Goal: Task Accomplishment & Management: Complete application form

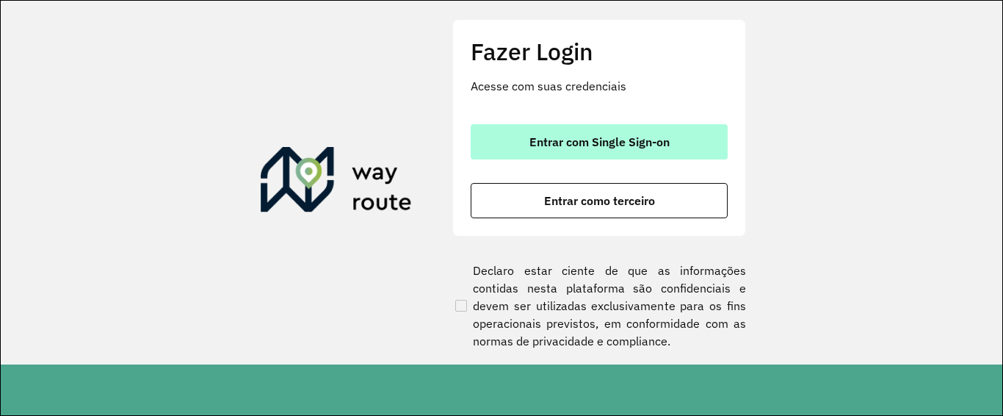
click at [609, 136] on span "Entrar com Single Sign-on" at bounding box center [600, 142] width 140 height 12
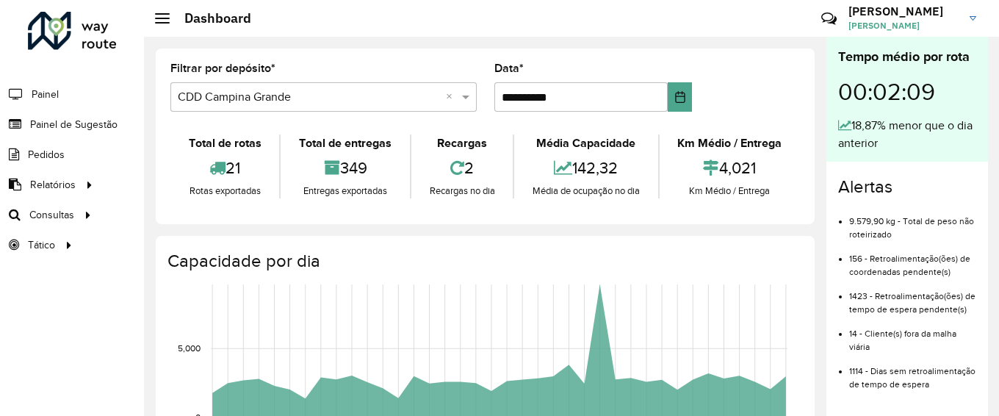
click at [980, 293] on div "Alertas 9.579,90 kg - Total de peso não roteirizado 156 - Retroalimentação(ões)…" at bounding box center [907, 290] width 162 height 256
click at [98, 126] on span "Painel de Sugestão" at bounding box center [76, 124] width 92 height 15
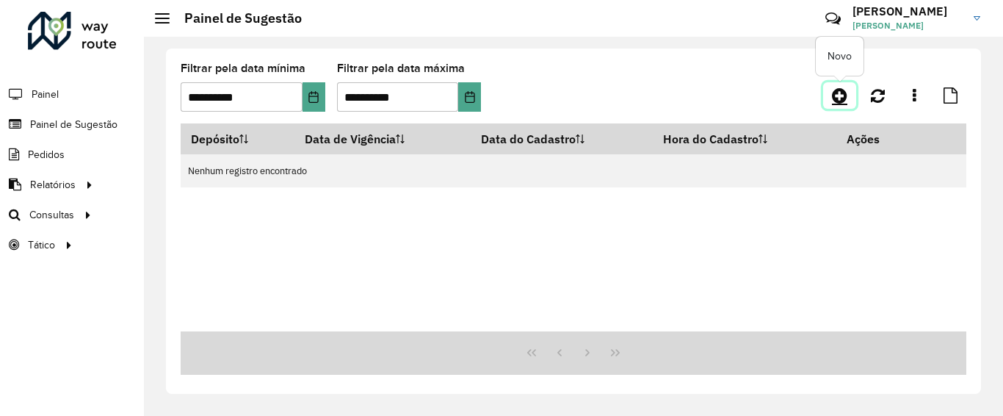
click at [839, 94] on icon at bounding box center [839, 96] width 15 height 18
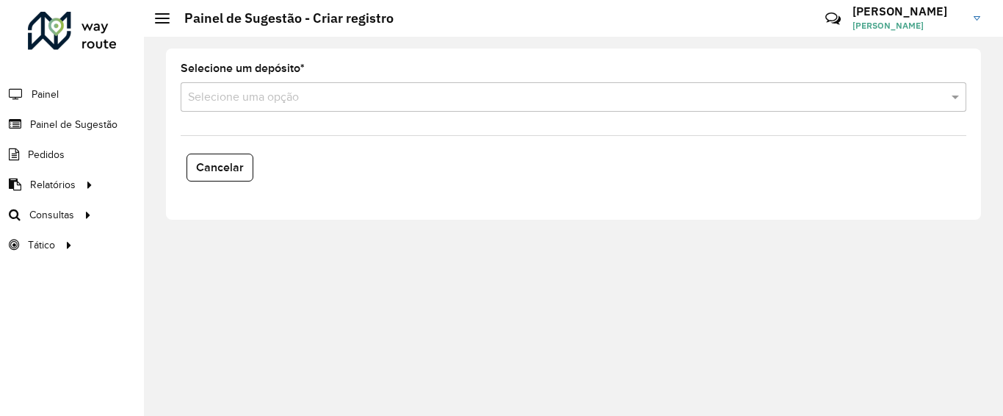
click at [419, 93] on input "text" at bounding box center [559, 98] width 742 height 18
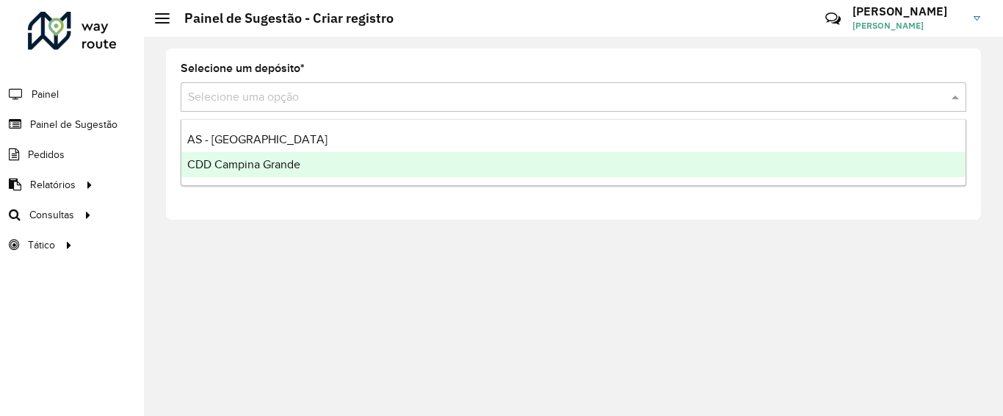
click at [337, 162] on div "CDD Campina Grande" at bounding box center [573, 164] width 785 height 25
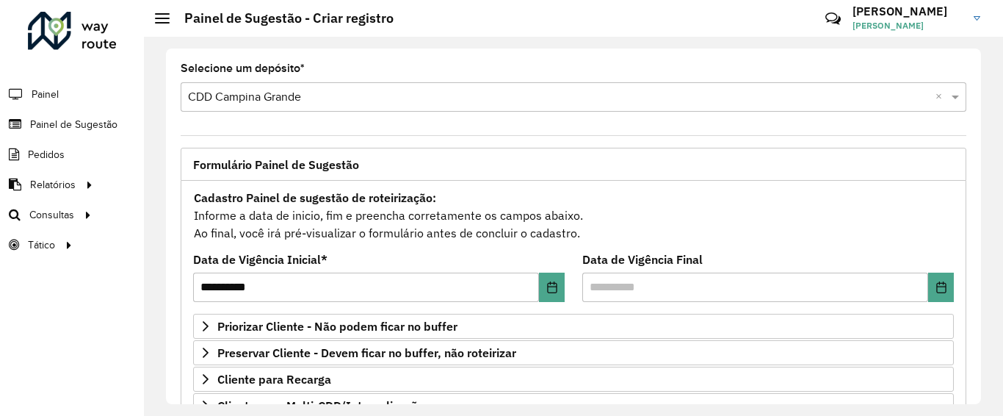
scroll to position [147, 0]
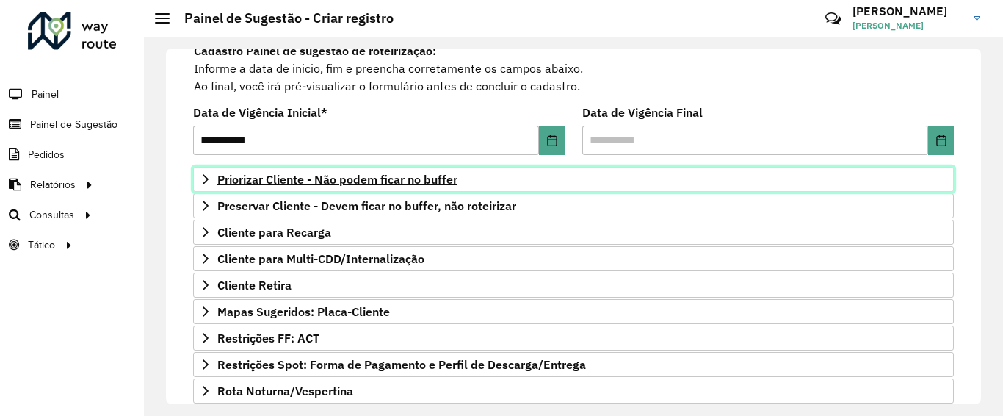
click at [402, 173] on span "Priorizar Cliente - Não podem ficar no buffer" at bounding box center [337, 179] width 240 height 12
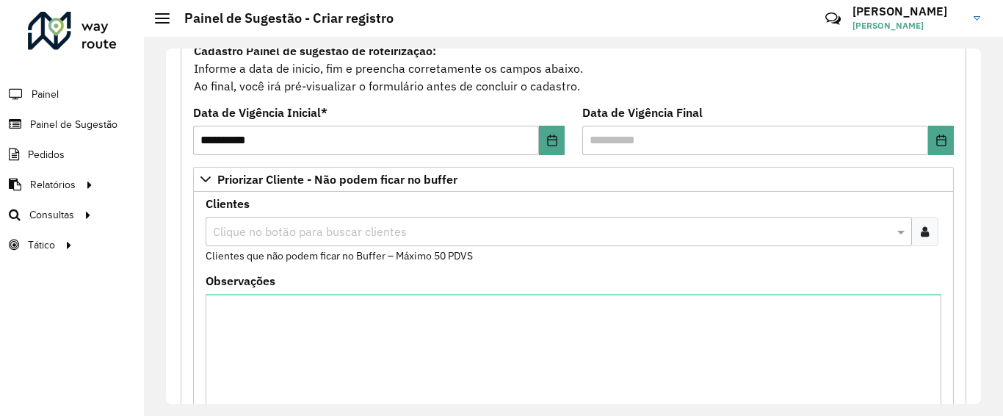
click at [293, 240] on div "Clique no botão para buscar clientes" at bounding box center [559, 231] width 707 height 29
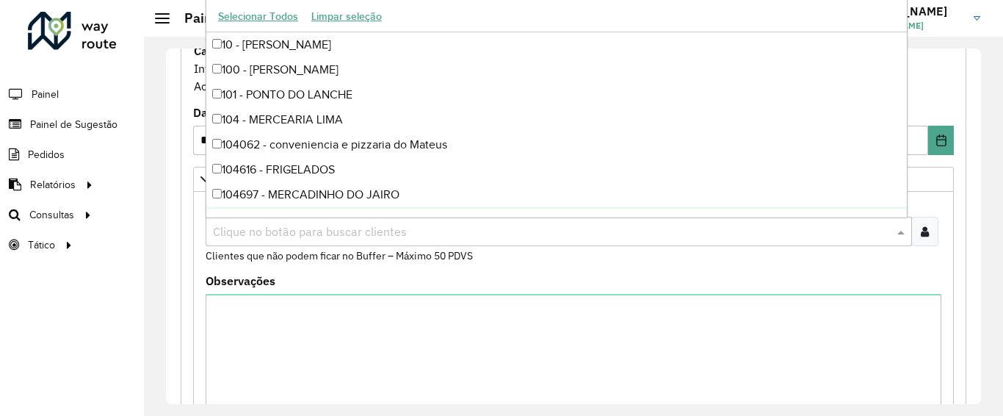
click at [293, 228] on input "text" at bounding box center [551, 232] width 685 height 18
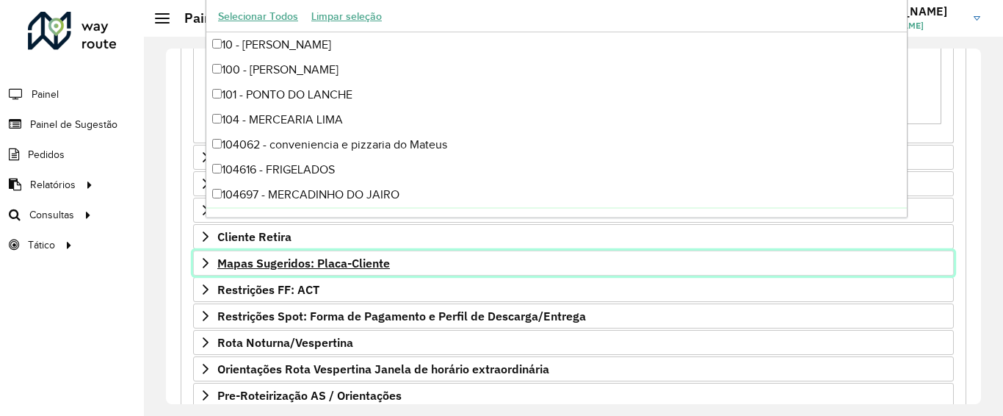
click at [288, 262] on span "Mapas Sugeridos: Placa-Cliente" at bounding box center [303, 263] width 173 height 12
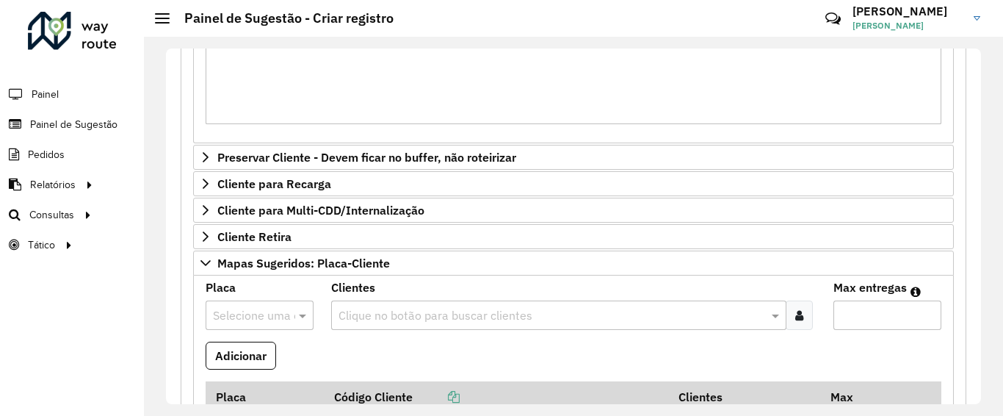
click at [272, 311] on input "text" at bounding box center [245, 316] width 64 height 18
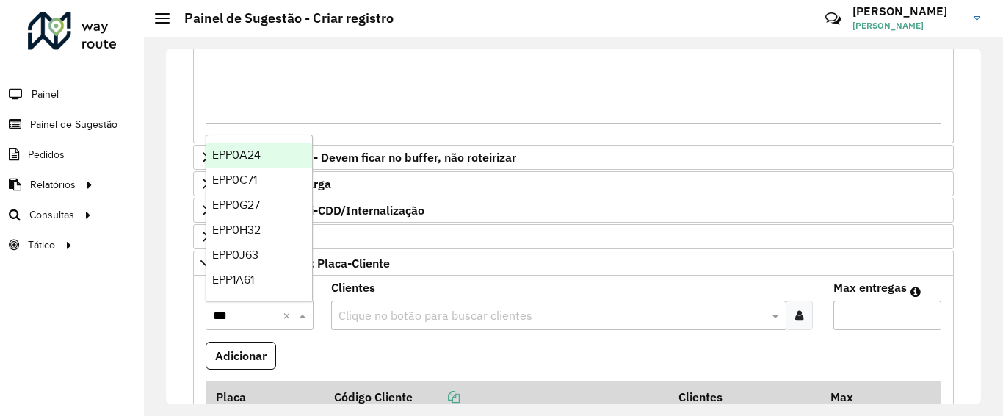
type input "****"
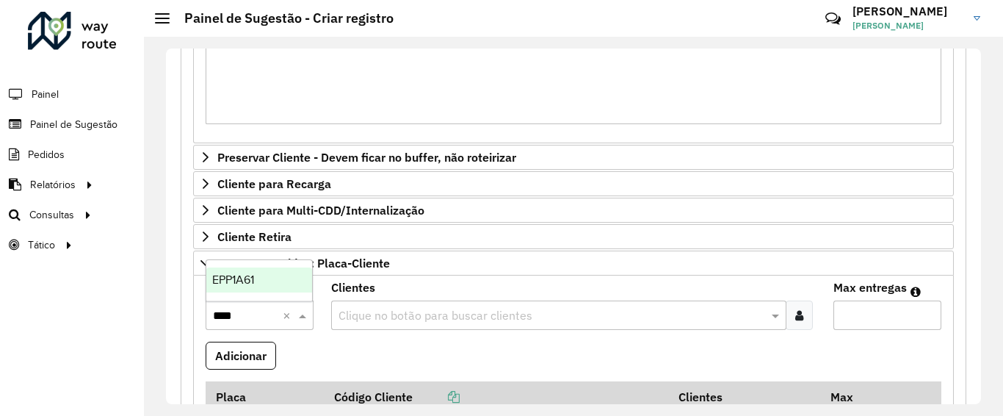
click at [264, 273] on div "EPP1A61" at bounding box center [259, 279] width 106 height 25
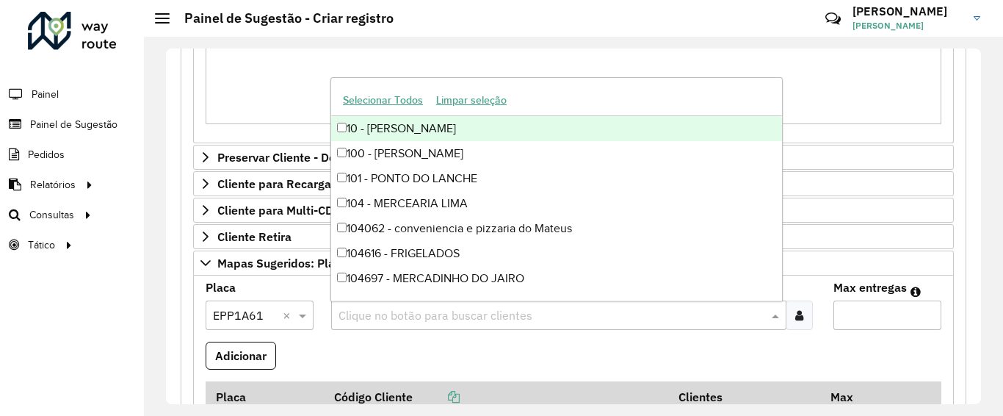
click at [438, 317] on input "text" at bounding box center [551, 316] width 433 height 18
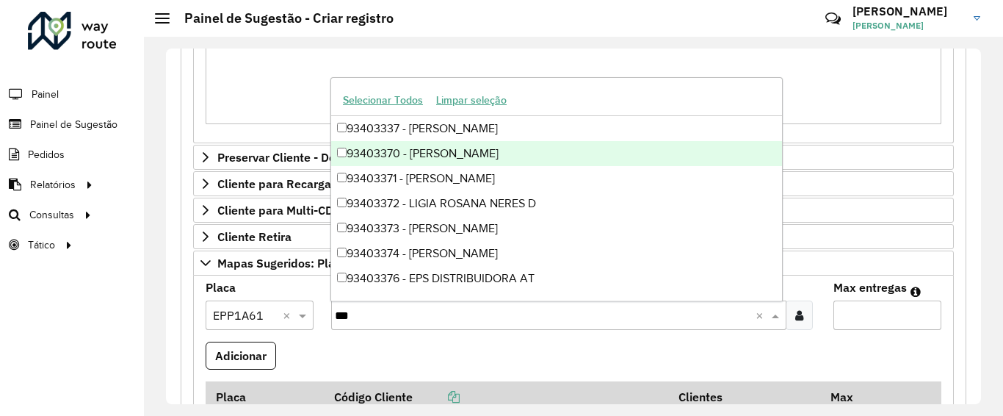
type input "****"
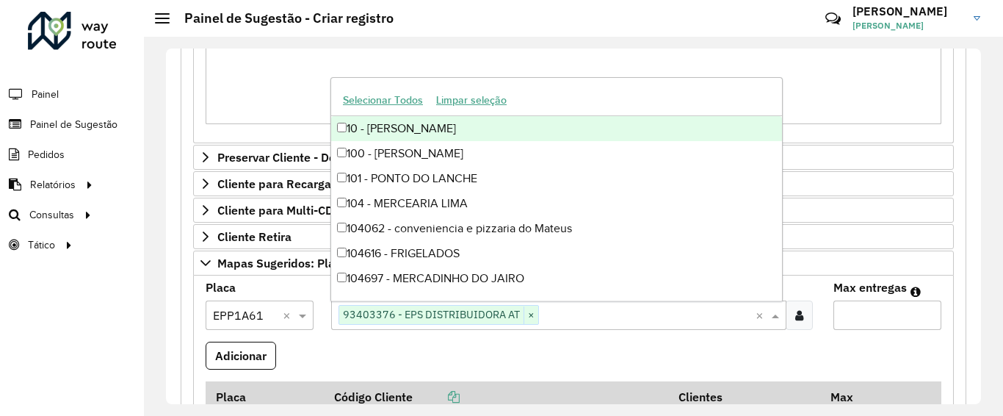
type input "*"
click at [920, 314] on input "*" at bounding box center [888, 314] width 108 height 29
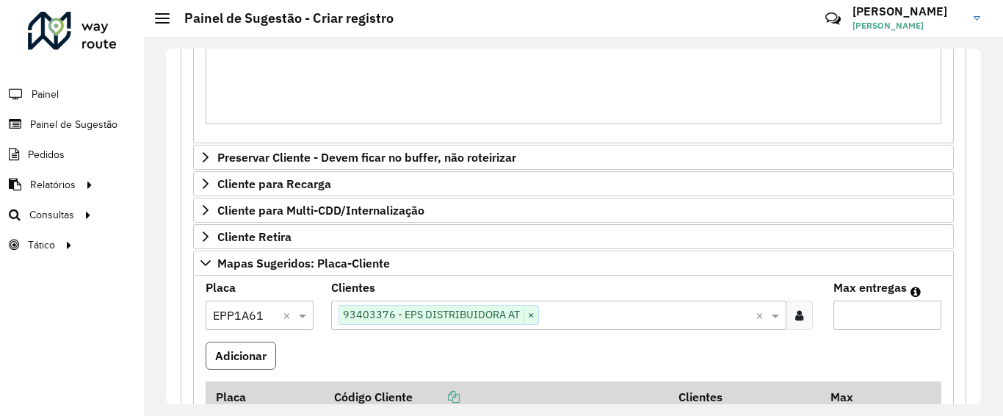
click at [262, 350] on button "Adicionar" at bounding box center [241, 356] width 71 height 28
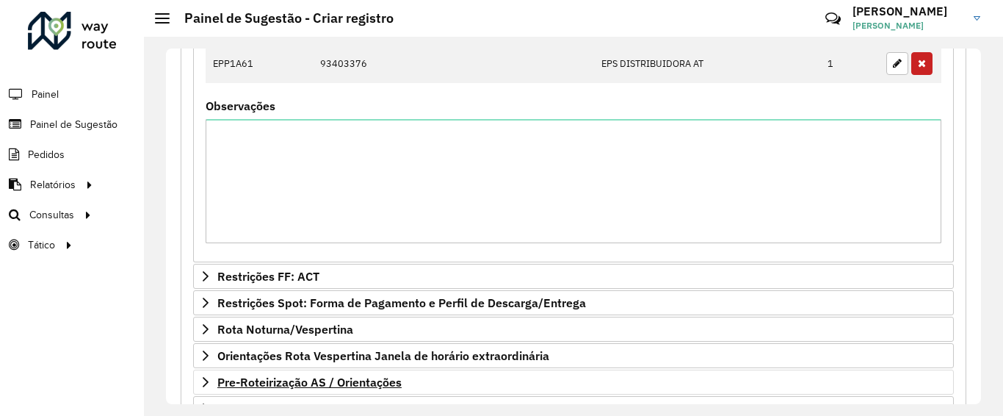
scroll to position [916, 0]
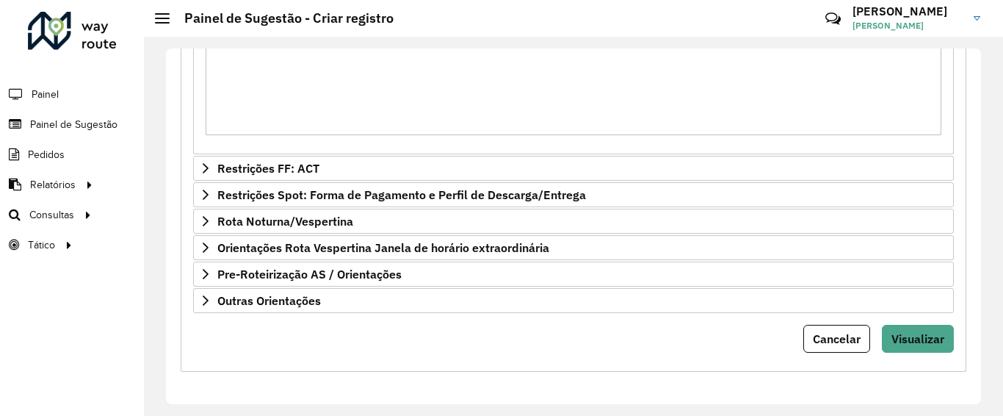
click at [894, 333] on span "Visualizar" at bounding box center [918, 338] width 53 height 15
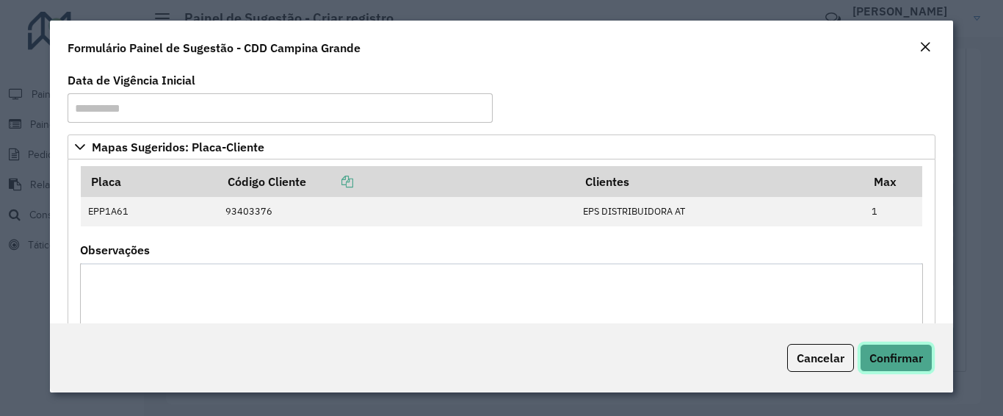
click at [895, 349] on button "Confirmar" at bounding box center [896, 358] width 73 height 28
